Goal: Information Seeking & Learning: Learn about a topic

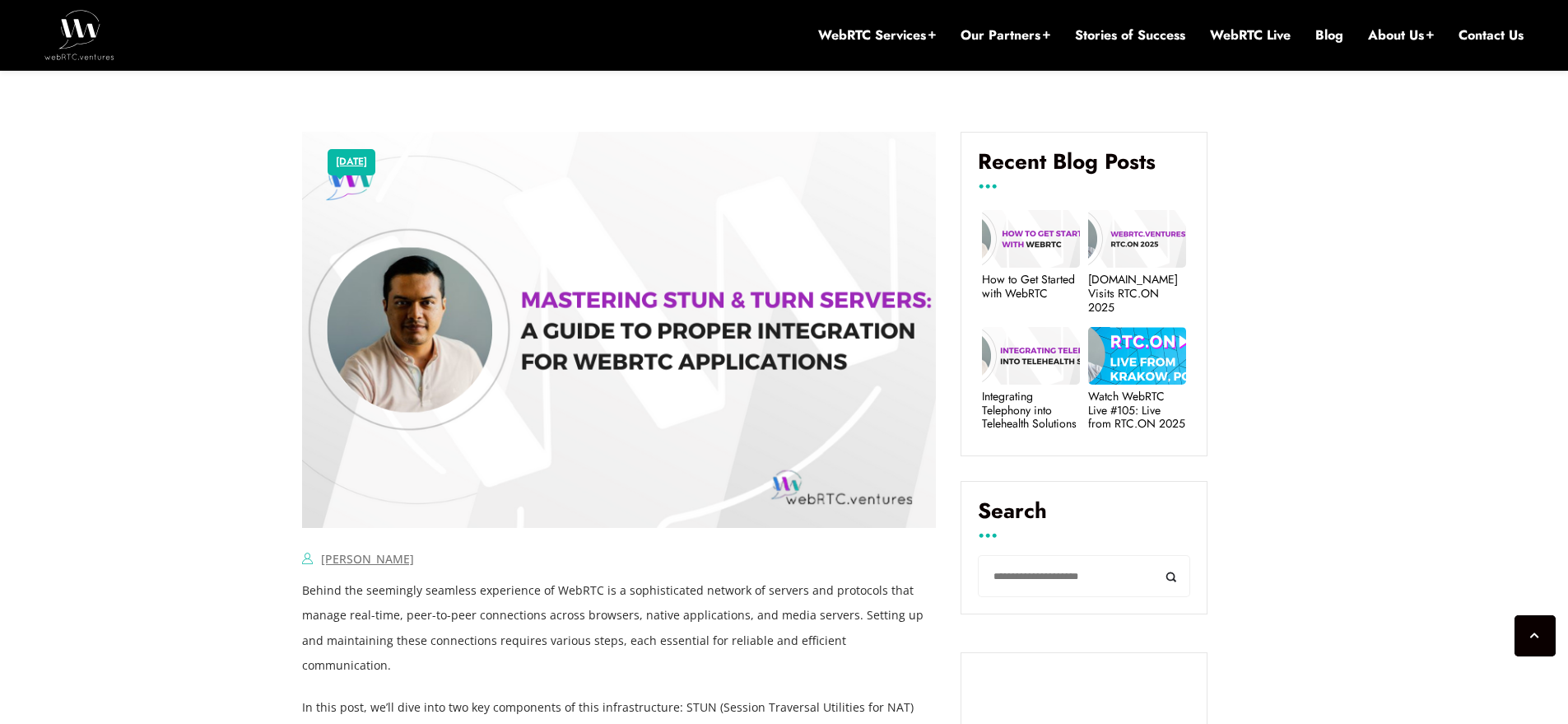
scroll to position [1027, 0]
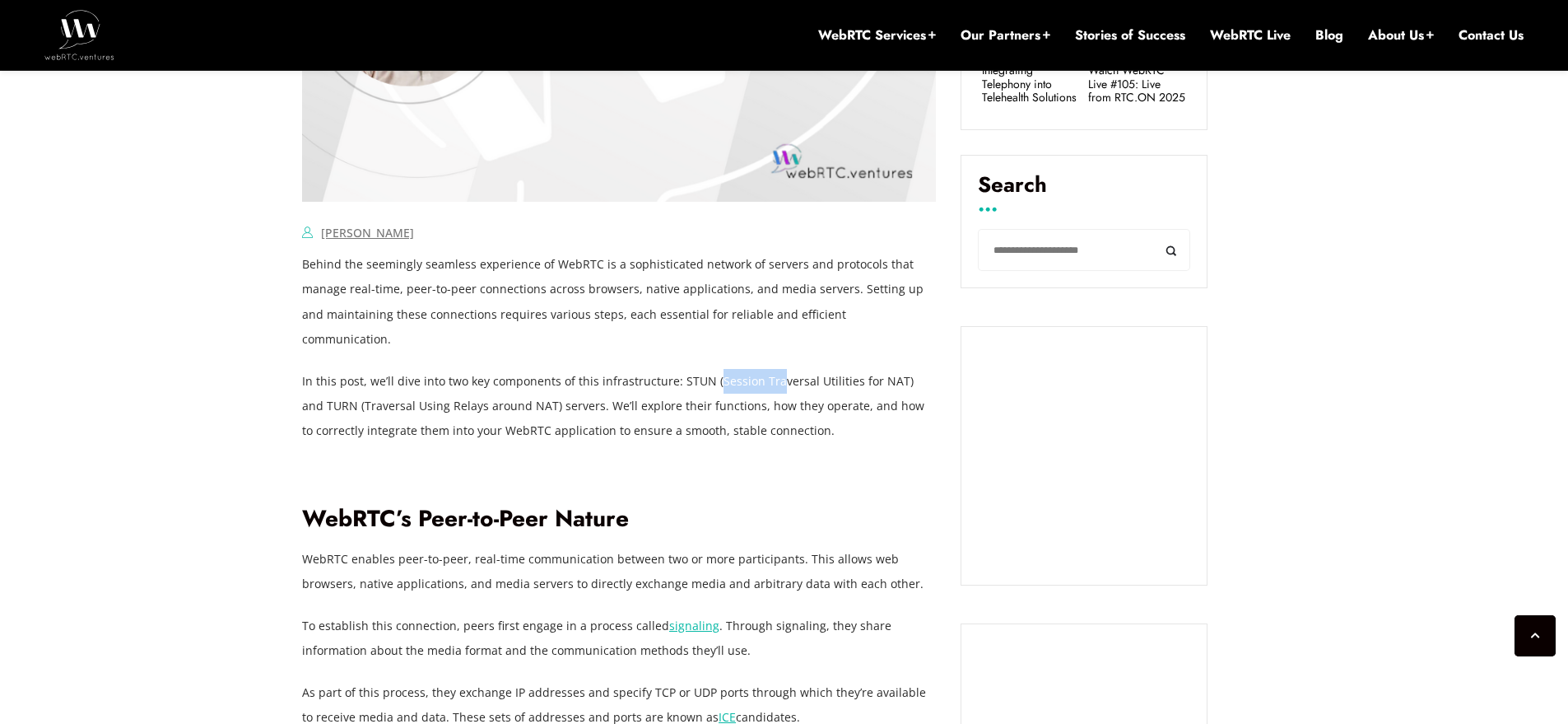
drag, startPoint x: 716, startPoint y: 355, endPoint x: 783, endPoint y: 356, distance: 67.0
click at [783, 368] on p "In this post, we’ll dive into two key components of this infrastructure: STUN (…" at bounding box center [619, 405] width 633 height 74
drag, startPoint x: 709, startPoint y: 356, endPoint x: 907, endPoint y: 363, distance: 198.1
click at [907, 368] on p "In this post, we’ll dive into two key components of this infrastructure: STUN (…" at bounding box center [619, 405] width 633 height 74
copy p "(Session Traversal Utilities for NAT)"
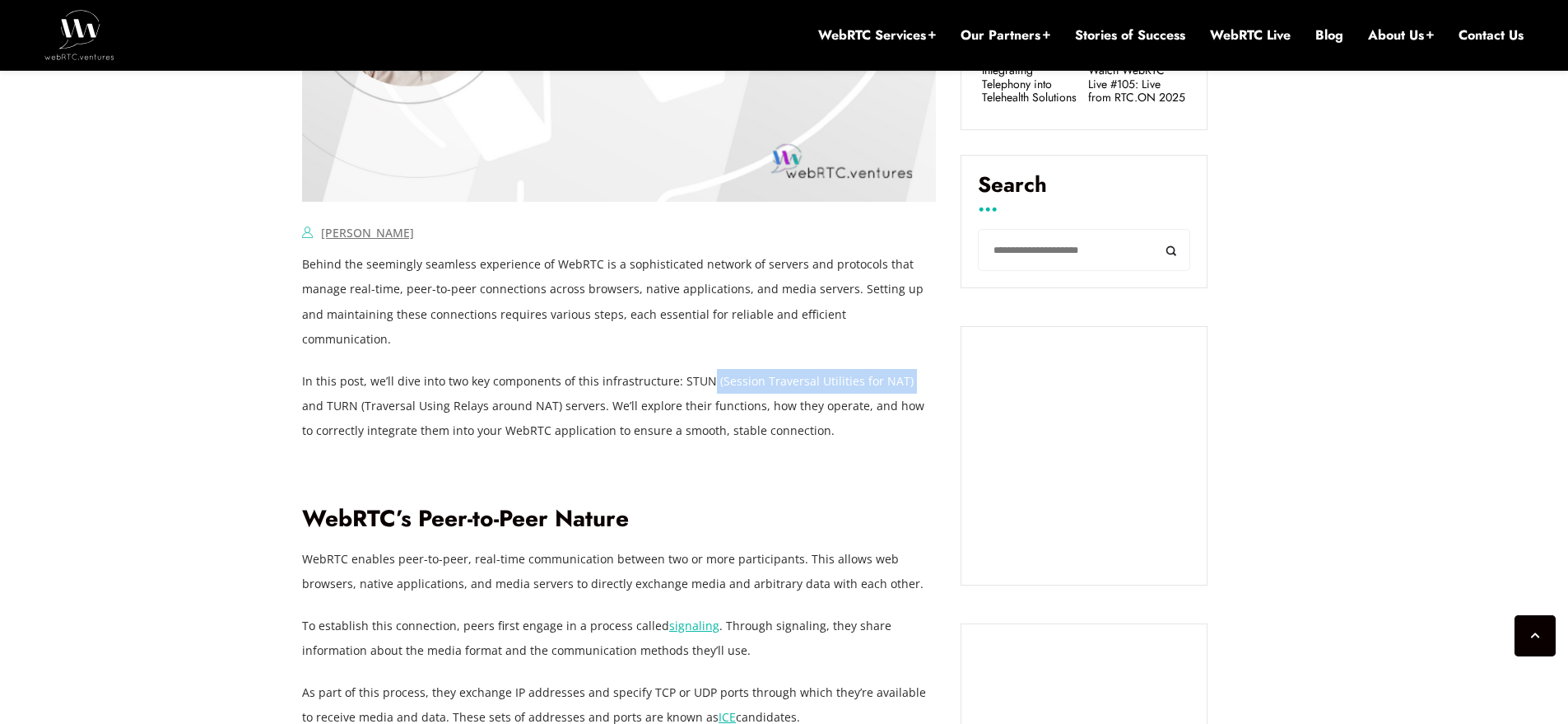
scroll to position [1054, 0]
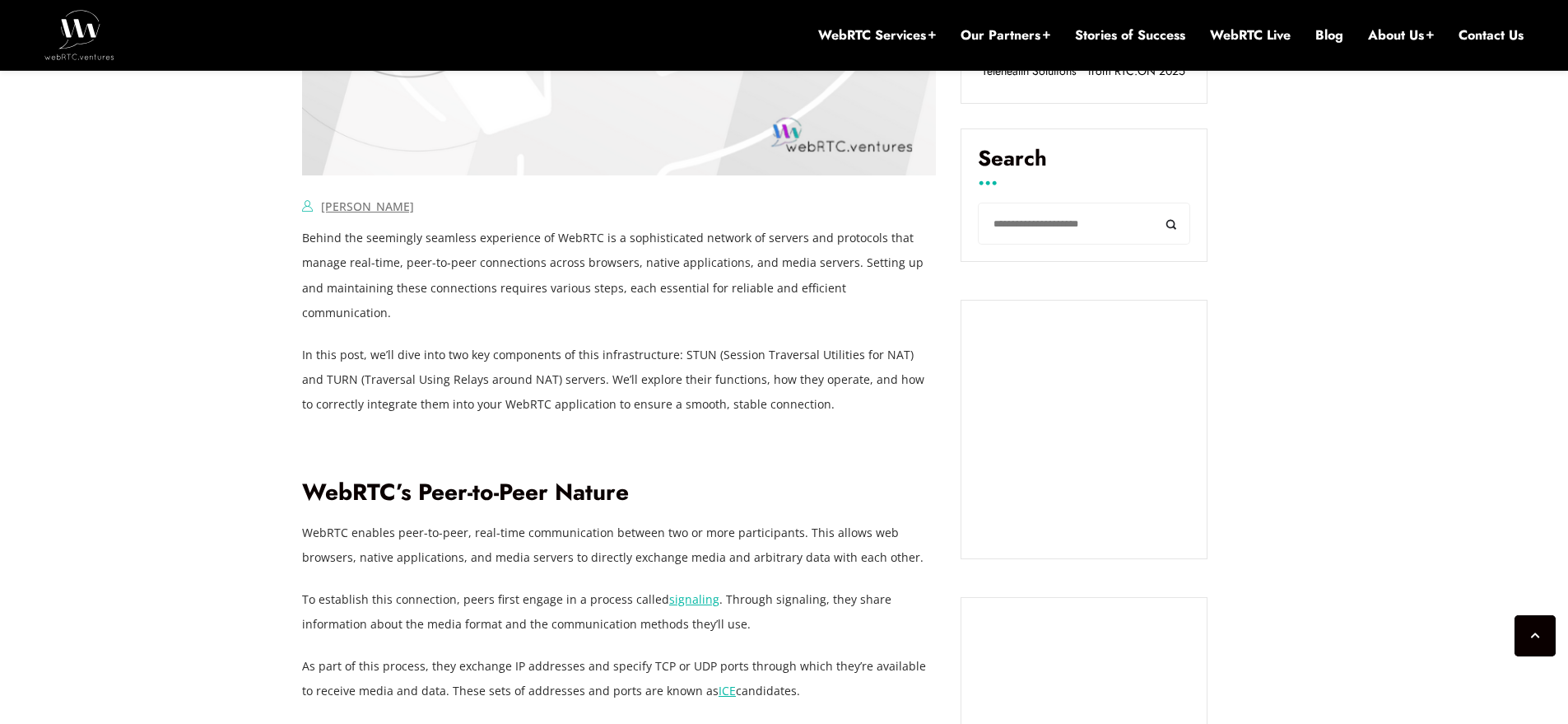
click at [519, 363] on p "In this post, we’ll dive into two key components of this infrastructure: STUN (…" at bounding box center [619, 379] width 633 height 74
drag, startPoint x: 334, startPoint y: 354, endPoint x: 539, endPoint y: 352, distance: 205.0
click at [539, 352] on p "In this post, we’ll dive into two key components of this infrastructure: STUN (…" at bounding box center [619, 379] width 633 height 74
copy p "(Traversal Using Relays around NAT)"
click at [498, 479] on h2 "WebRTC’s Peer-to-Peer Nature" at bounding box center [619, 493] width 633 height 29
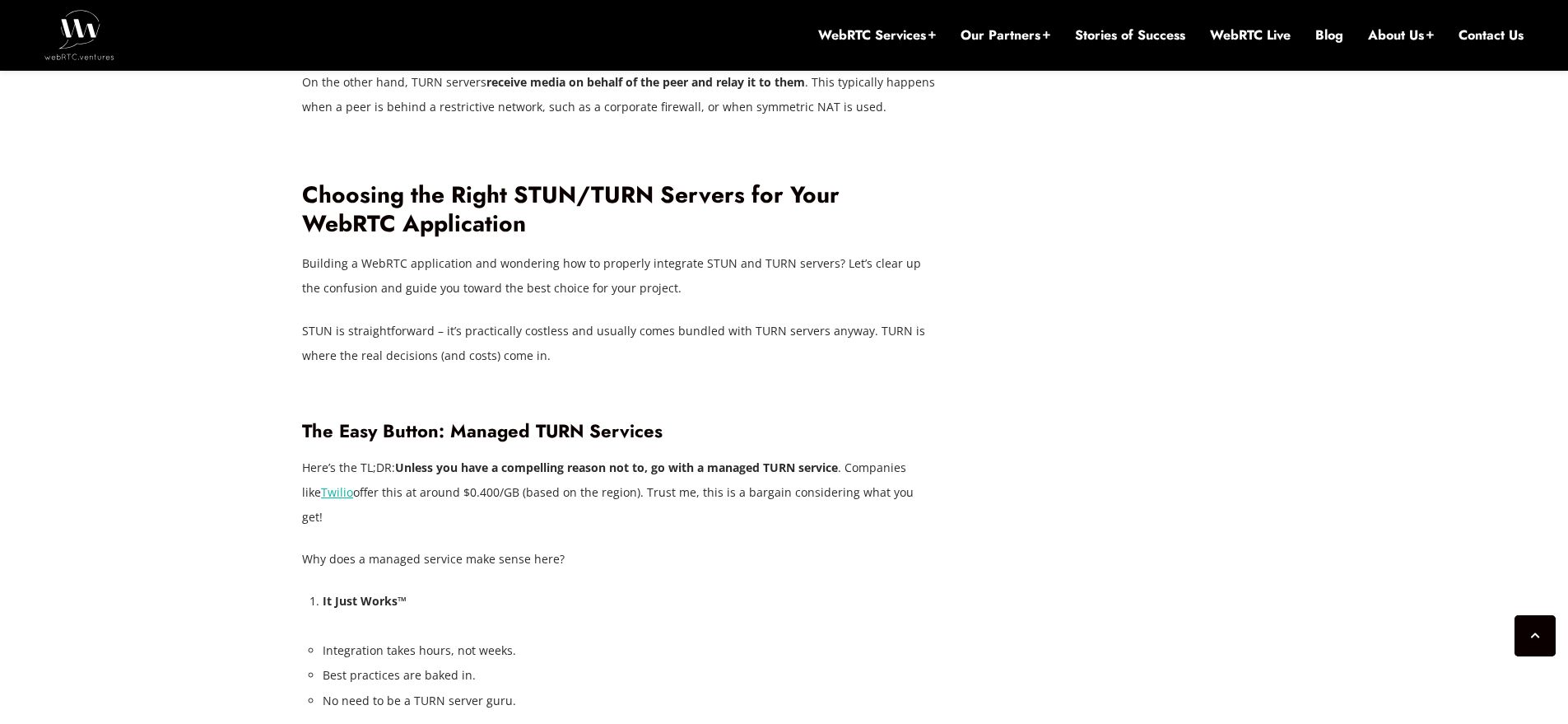
scroll to position [2546, 0]
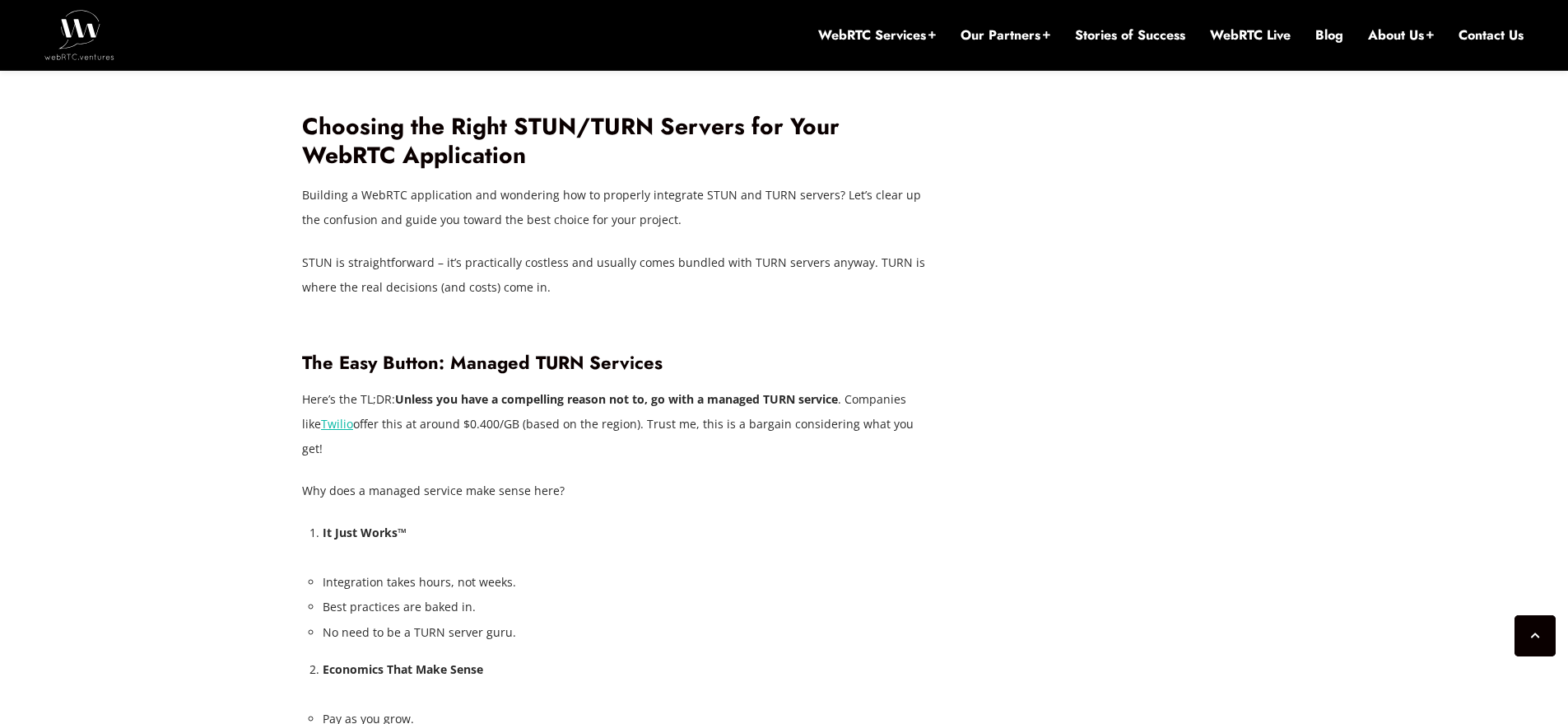
click at [745, 398] on p "Here’s the TL;DR: Unless you have a compelling reason not to, go with a managed…" at bounding box center [619, 424] width 633 height 74
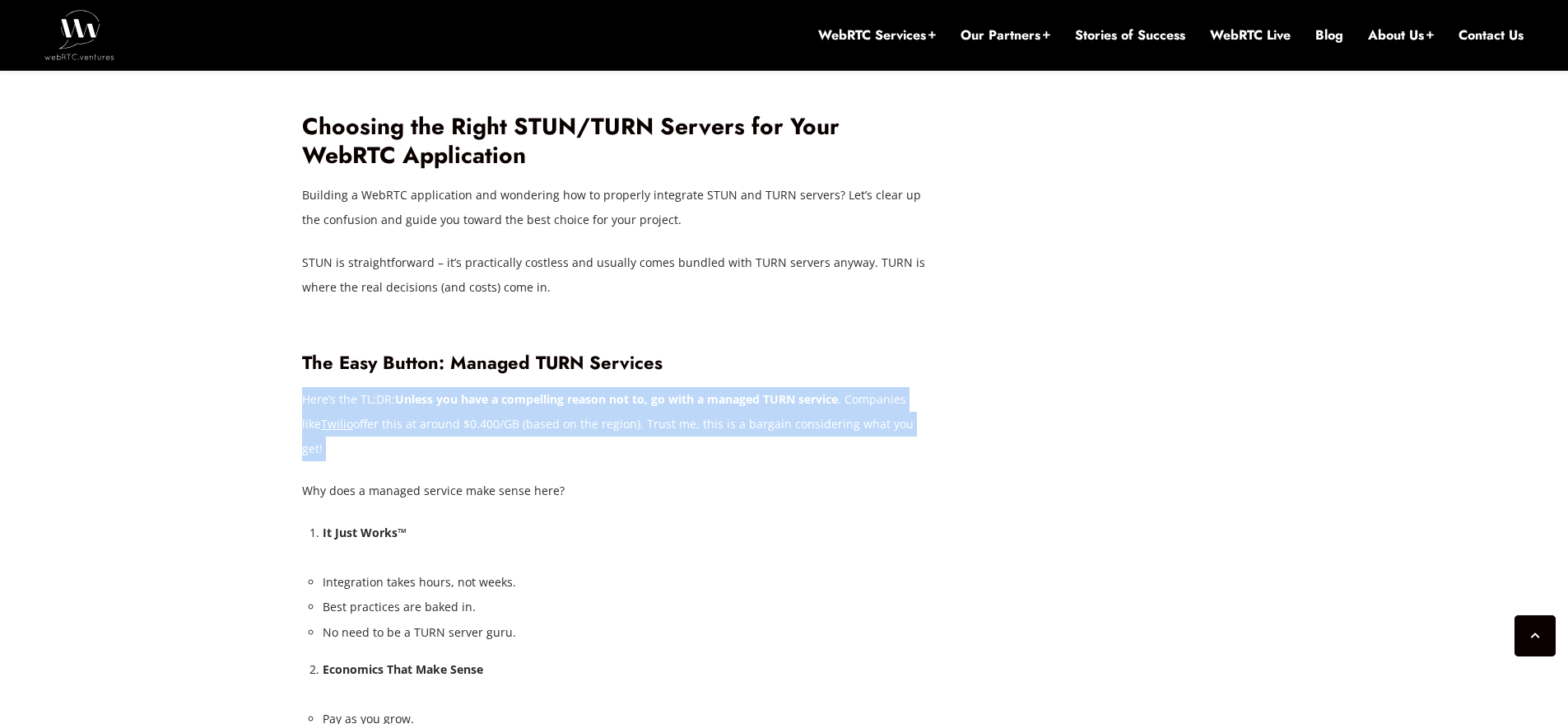
click at [745, 398] on p "Here’s the TL;DR: Unless you have a compelling reason not to, go with a managed…" at bounding box center [619, 424] width 633 height 74
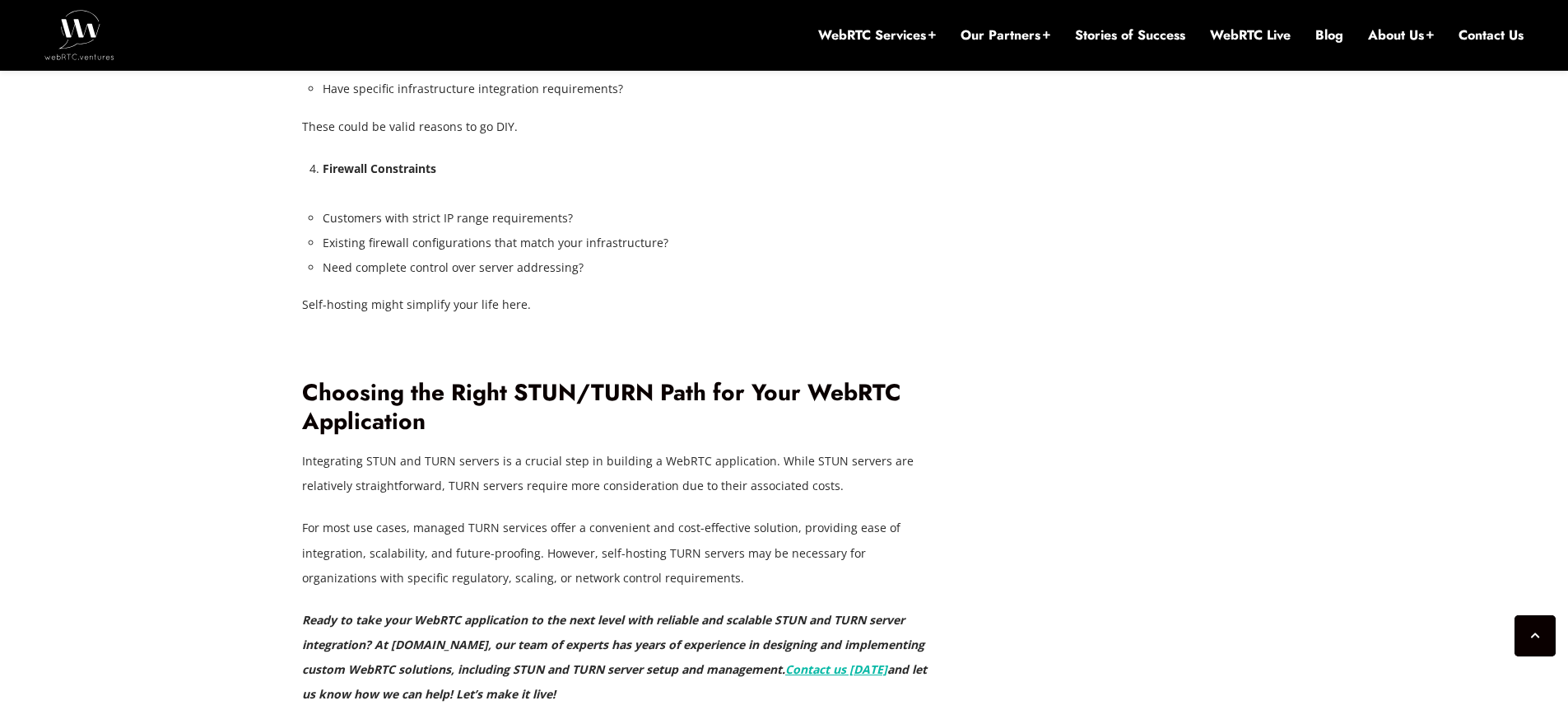
scroll to position [4165, 0]
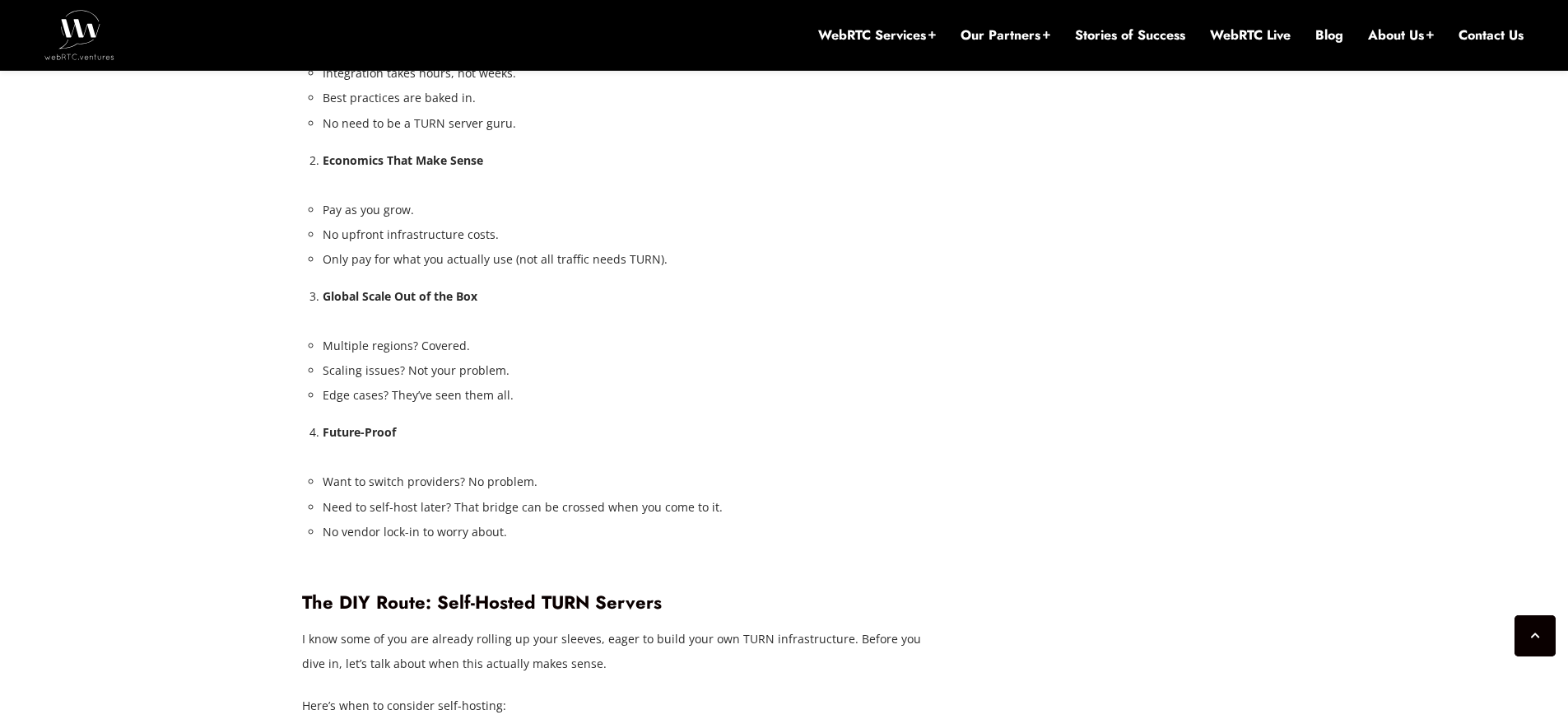
scroll to position [2496, 0]
